Goal: Information Seeking & Learning: Learn about a topic

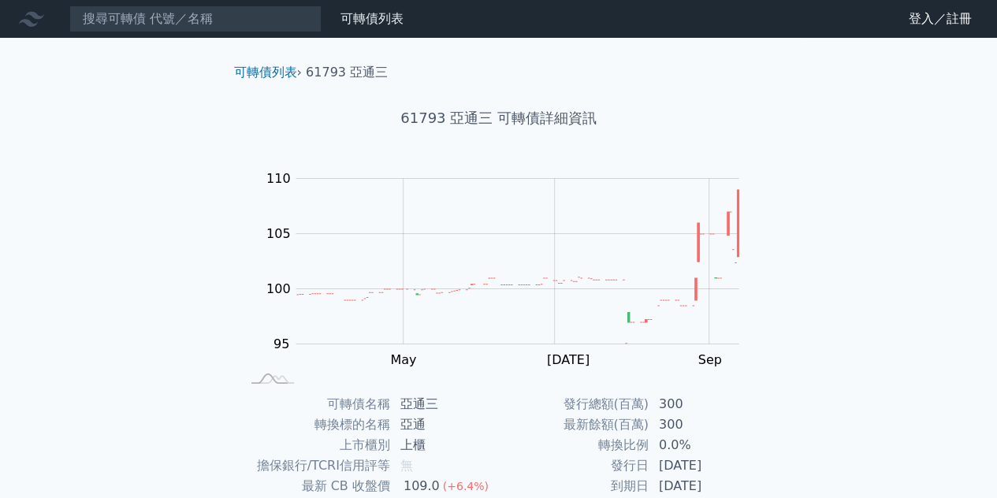
click at [355, 73] on li "61793 亞通三" at bounding box center [347, 72] width 82 height 19
click at [272, 69] on link "可轉債列表" at bounding box center [265, 72] width 63 height 15
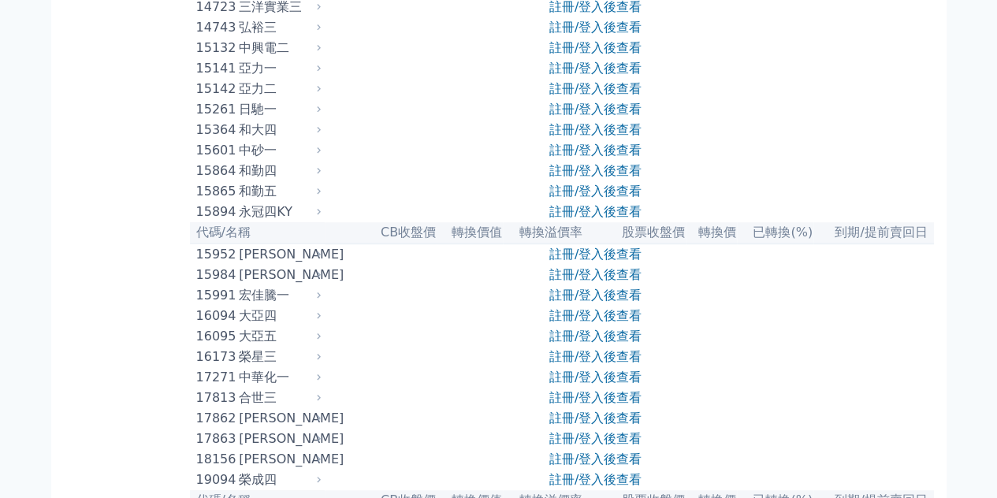
scroll to position [22, 0]
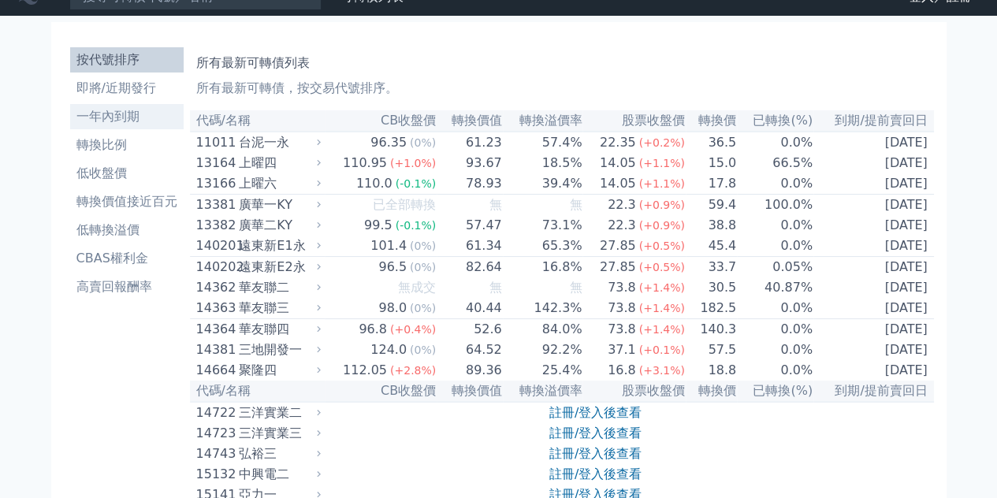
click at [115, 116] on li "一年內到期" at bounding box center [127, 116] width 114 height 19
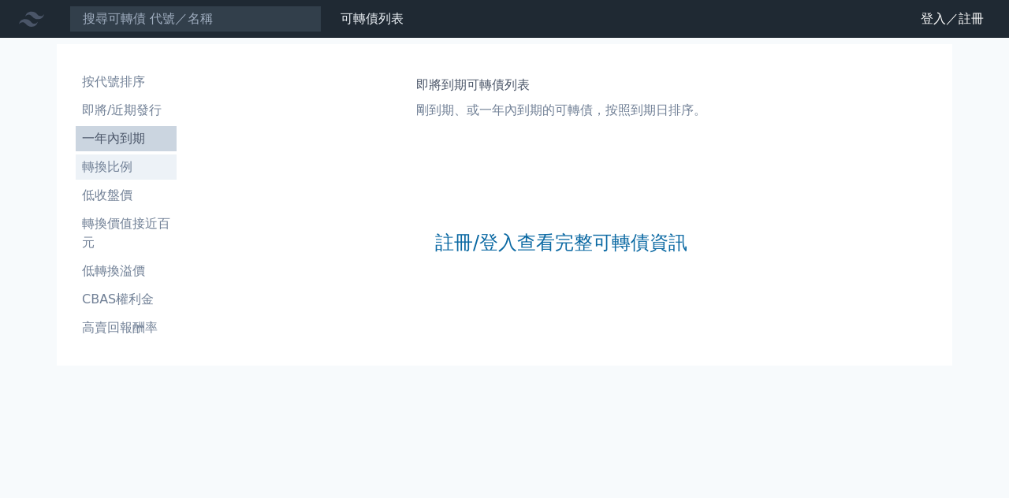
click at [121, 168] on li "轉換比例" at bounding box center [126, 167] width 101 height 19
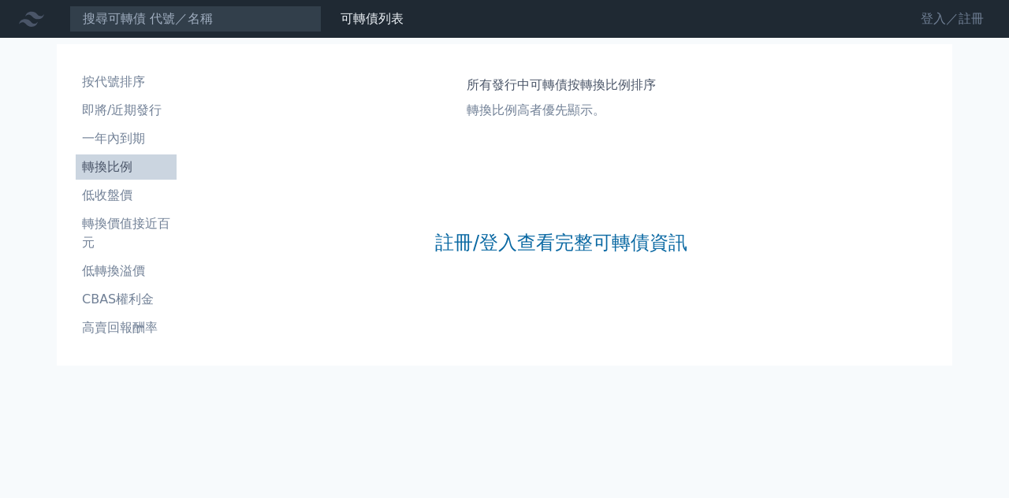
click at [973, 20] on link "登入／註冊" at bounding box center [952, 18] width 88 height 25
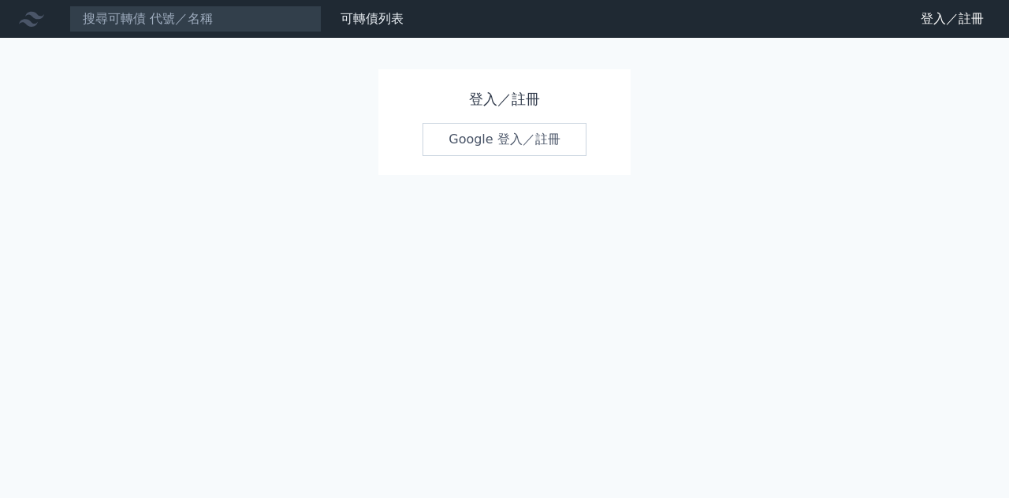
click at [517, 129] on link "Google 登入／註冊" at bounding box center [505, 139] width 164 height 33
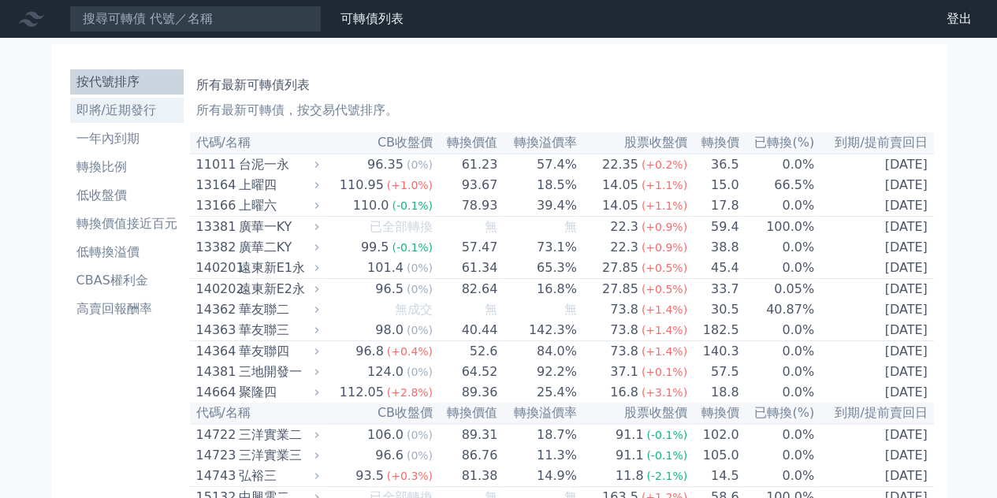
click at [133, 104] on li "即將/近期發行" at bounding box center [127, 110] width 114 height 19
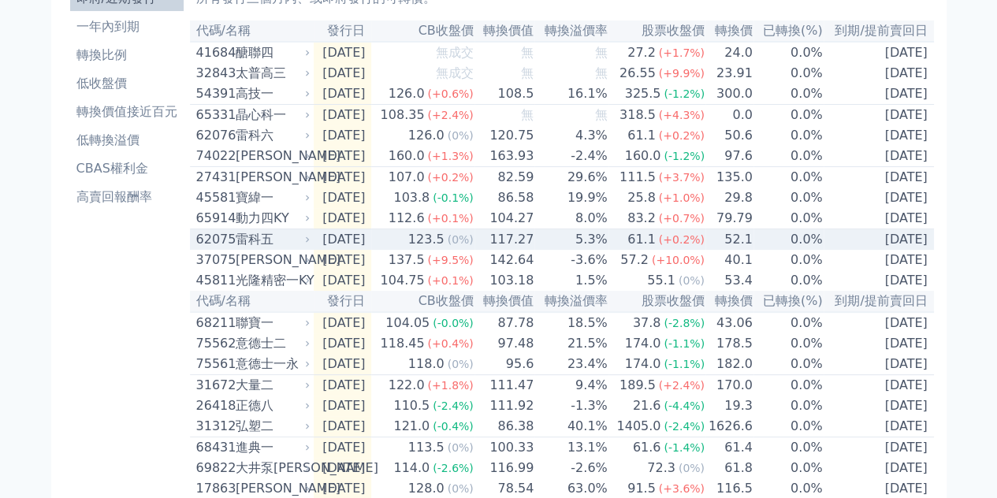
scroll to position [33, 0]
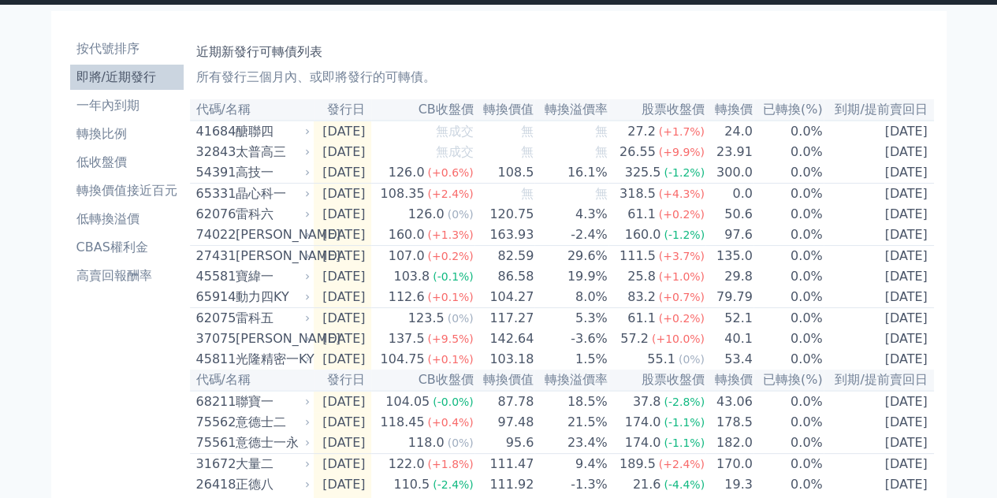
click at [112, 73] on li "即將/近期發行" at bounding box center [127, 77] width 114 height 19
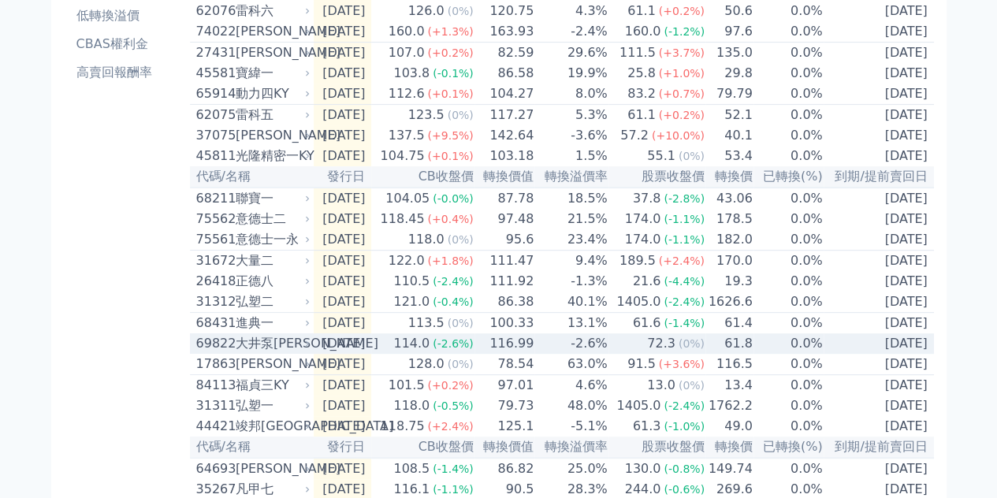
scroll to position [79, 0]
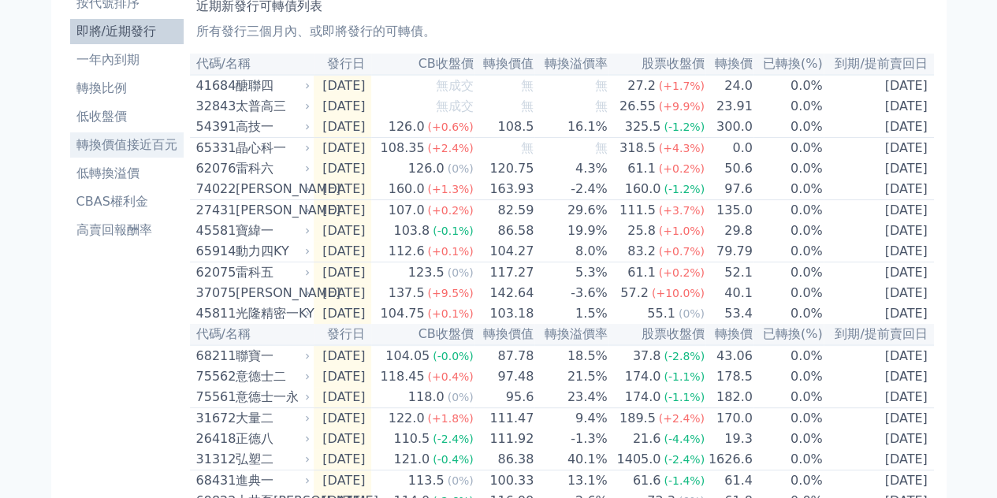
click at [107, 145] on li "轉換價值接近百元" at bounding box center [127, 145] width 114 height 19
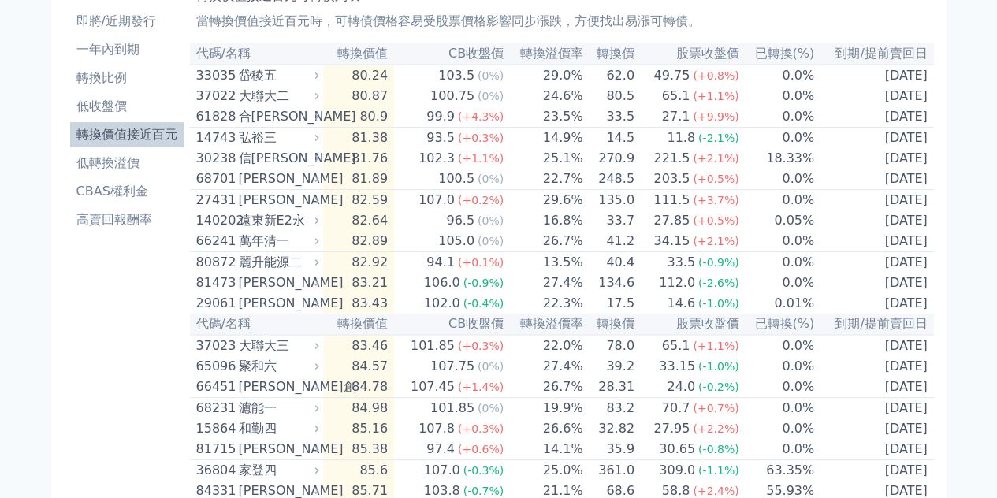
scroll to position [79, 0]
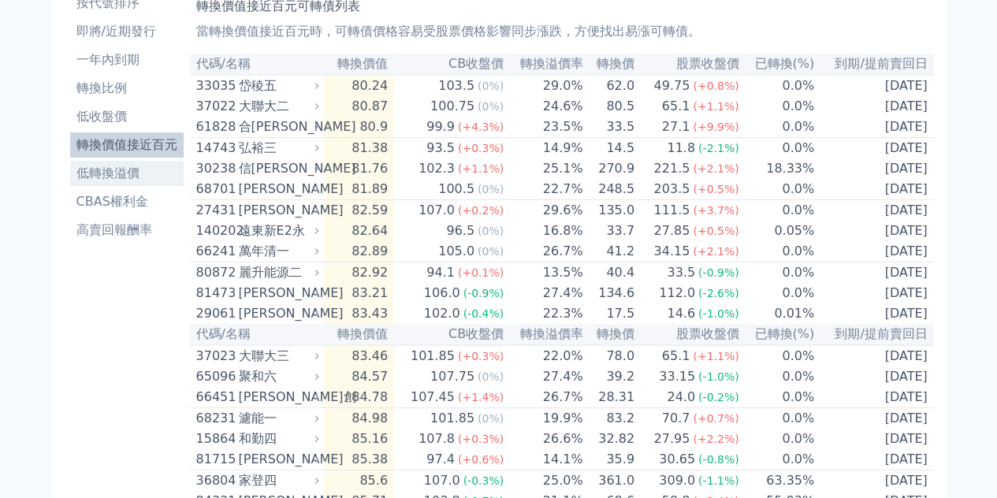
click at [109, 173] on li "低轉換溢價" at bounding box center [127, 173] width 114 height 19
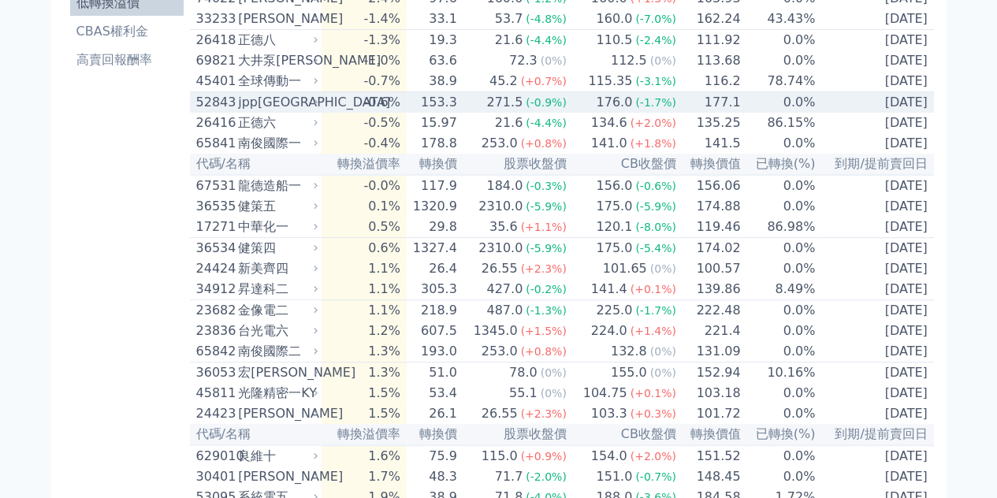
scroll to position [315, 0]
